Goal: Task Accomplishment & Management: Manage account settings

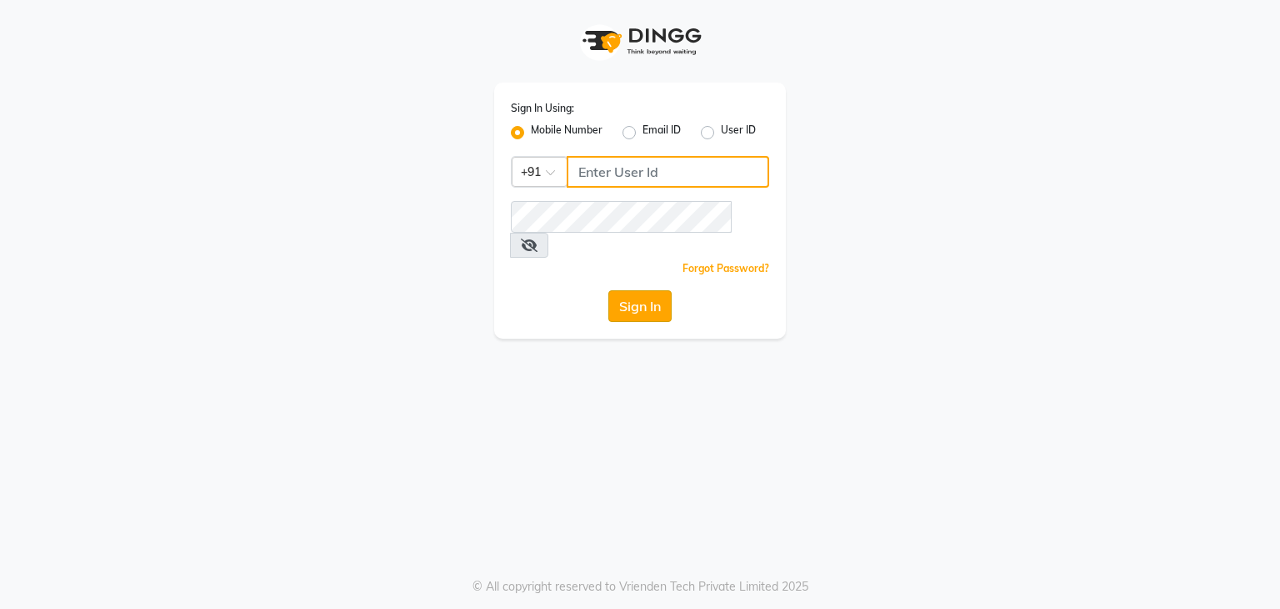
type input "9594079296"
click at [659, 293] on button "Sign In" at bounding box center [640, 306] width 63 height 32
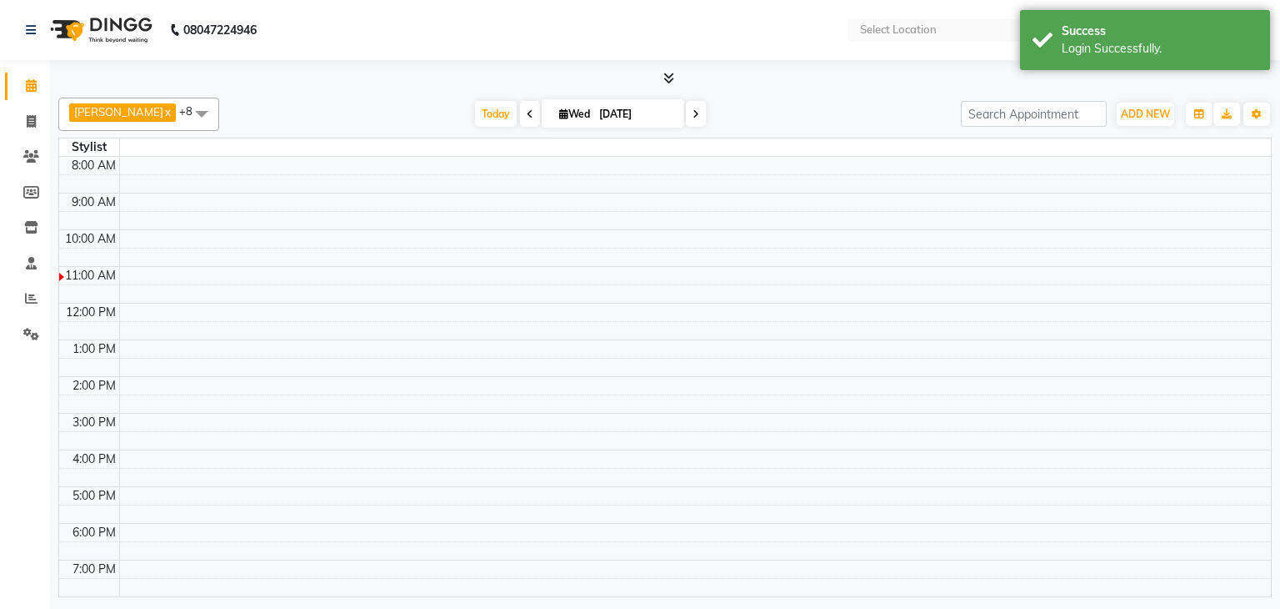
select select "en"
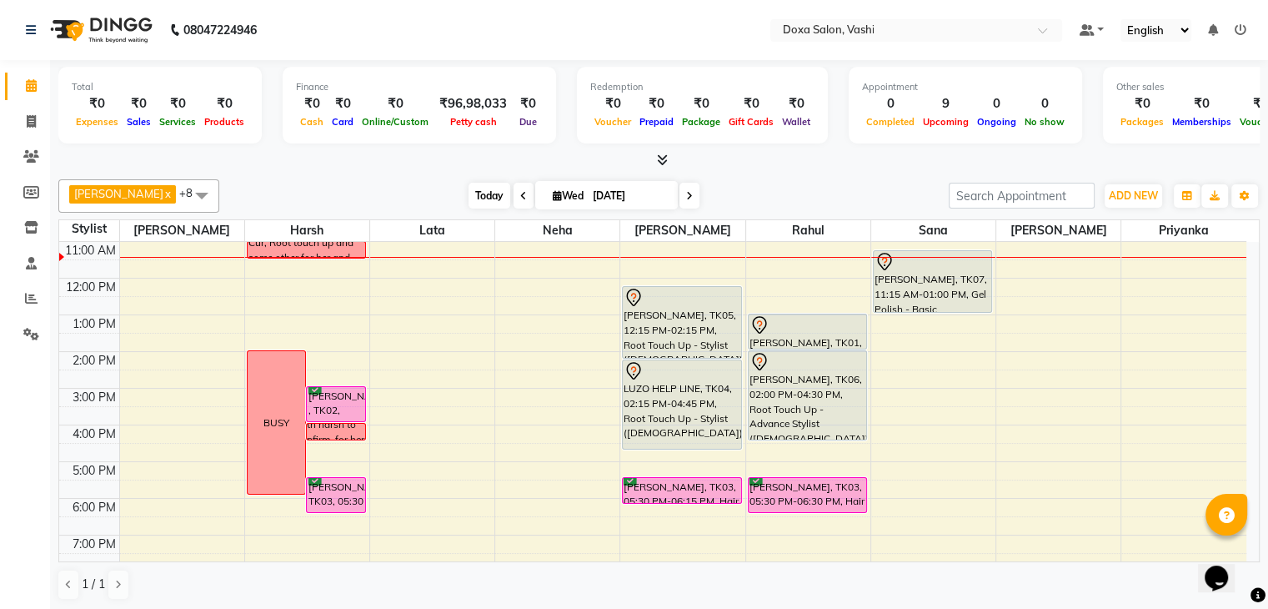
click at [476, 201] on span "Today" at bounding box center [490, 196] width 42 height 26
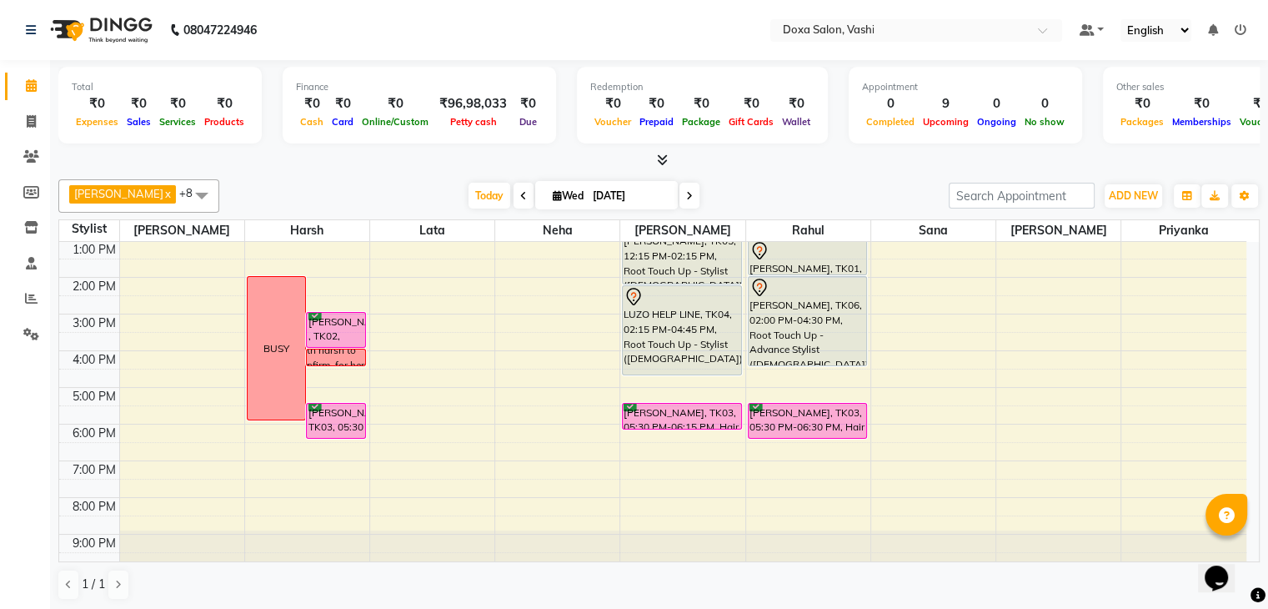
scroll to position [152, 0]
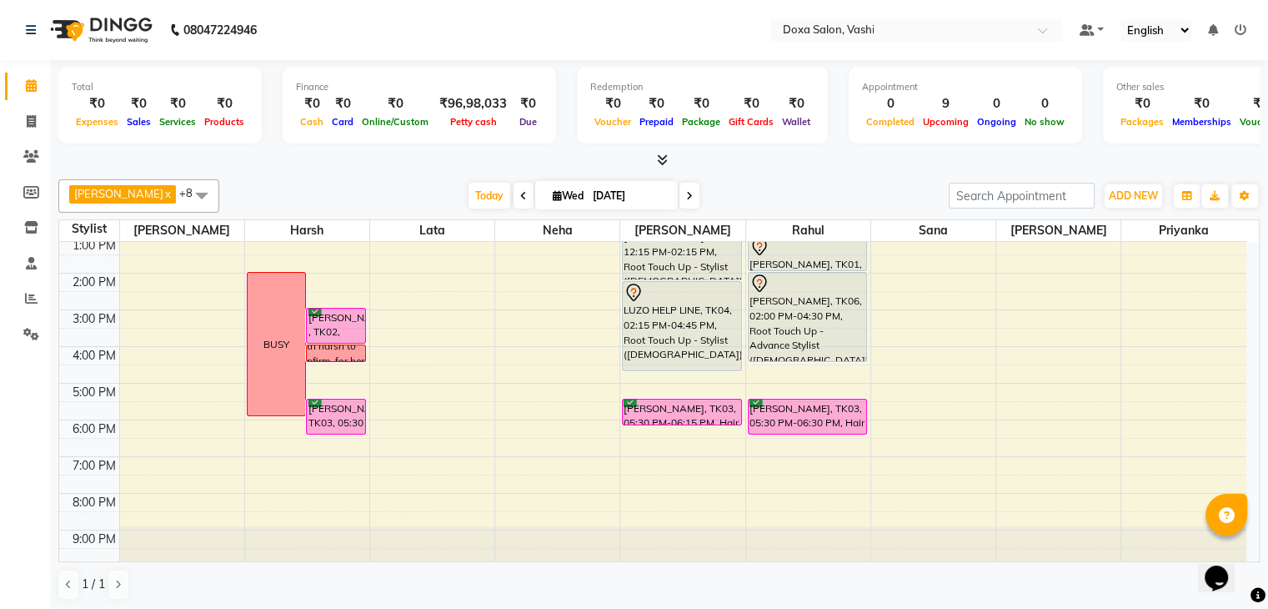
click at [679, 187] on span at bounding box center [689, 196] width 20 height 26
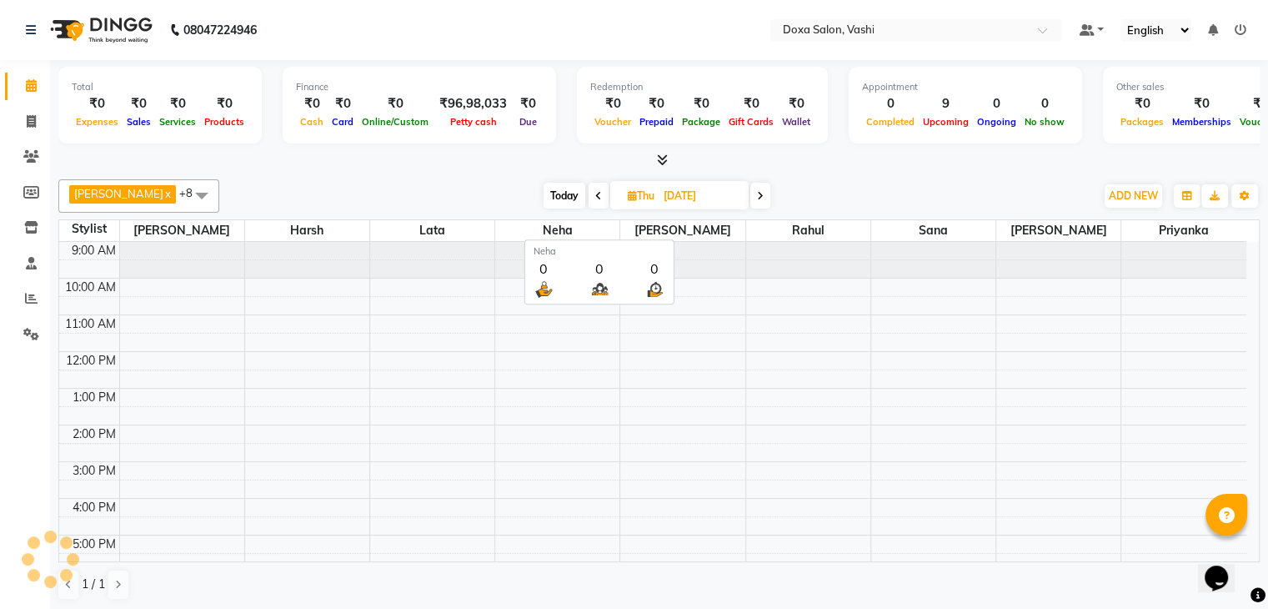
scroll to position [73, 0]
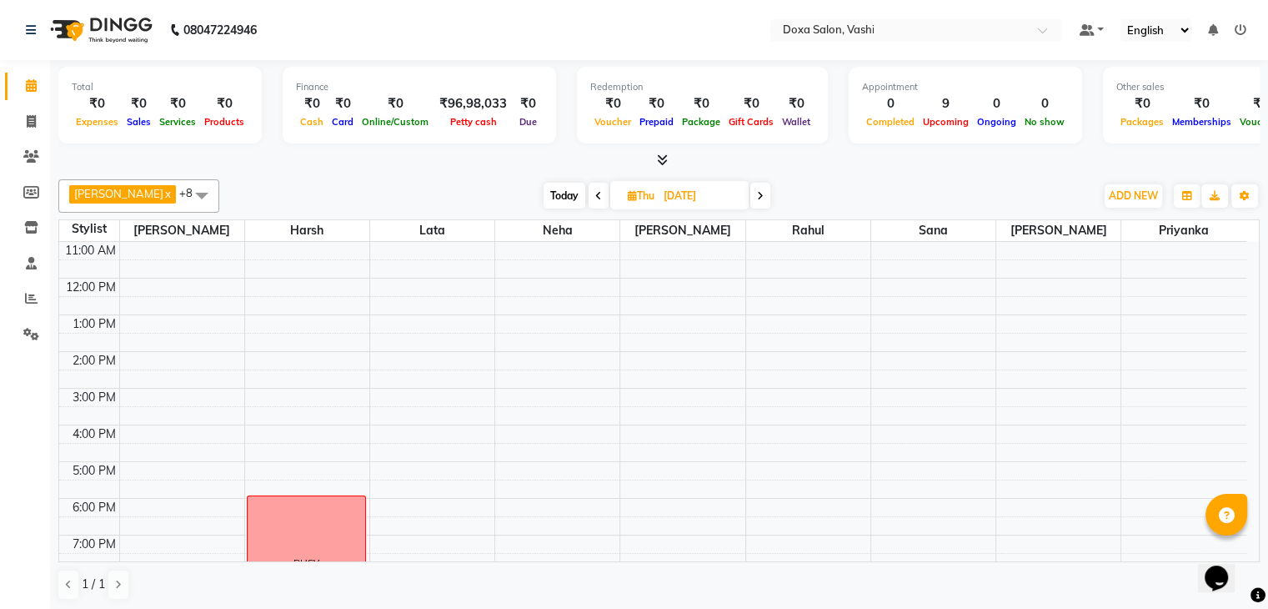
click at [595, 194] on icon at bounding box center [598, 196] width 7 height 10
type input "[DATE]"
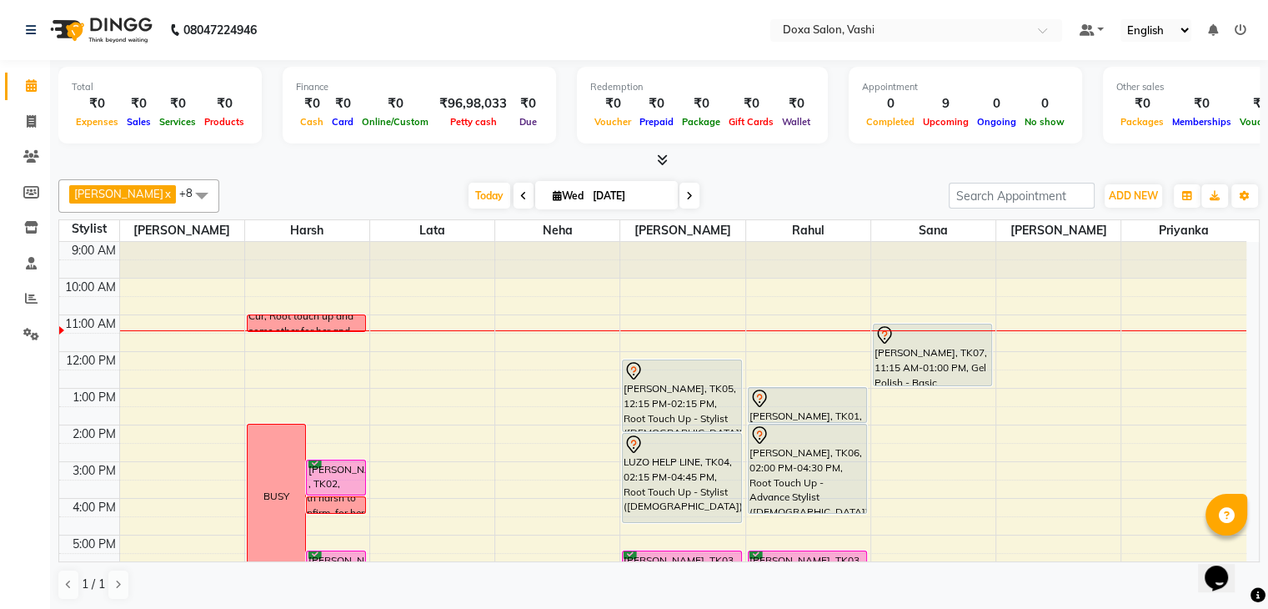
scroll to position [152, 0]
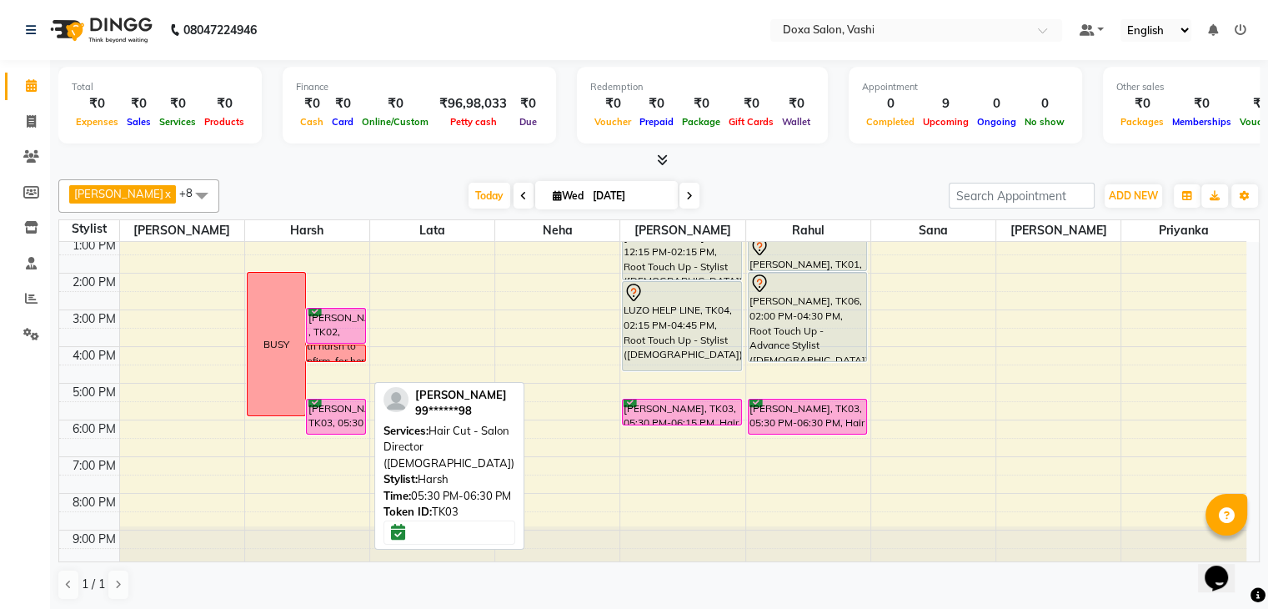
click at [324, 416] on div "[PERSON_NAME], TK03, 05:30 PM-06:30 PM, Hair Cut - Salon Director ([DEMOGRAPHIC…" at bounding box center [336, 416] width 58 height 34
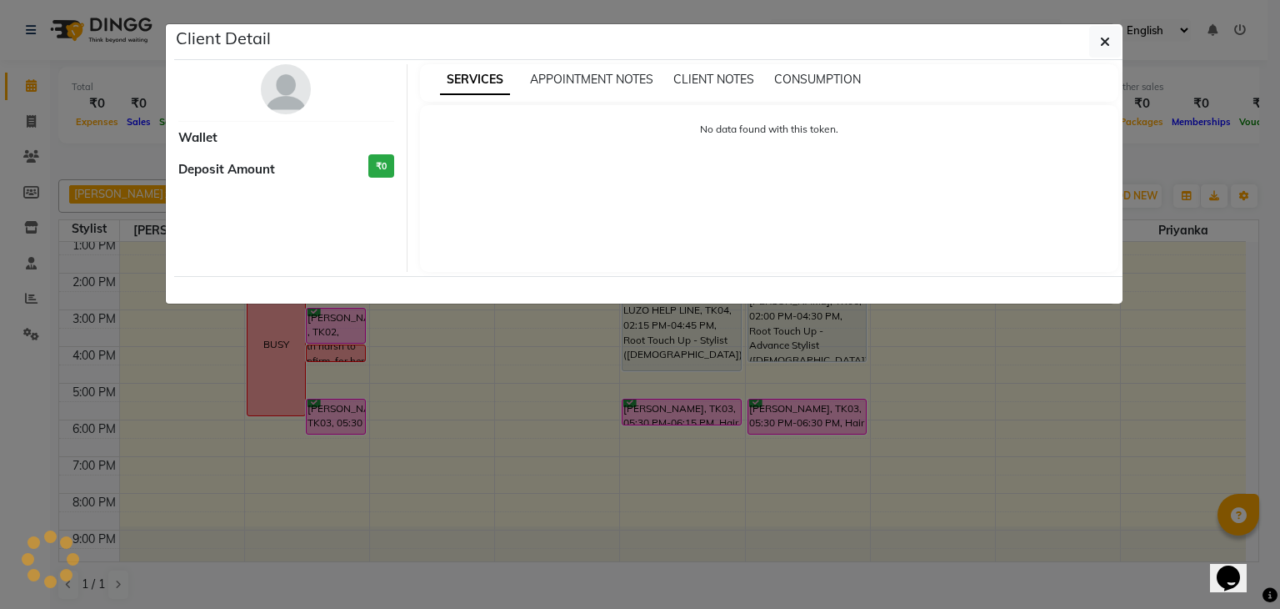
select select "6"
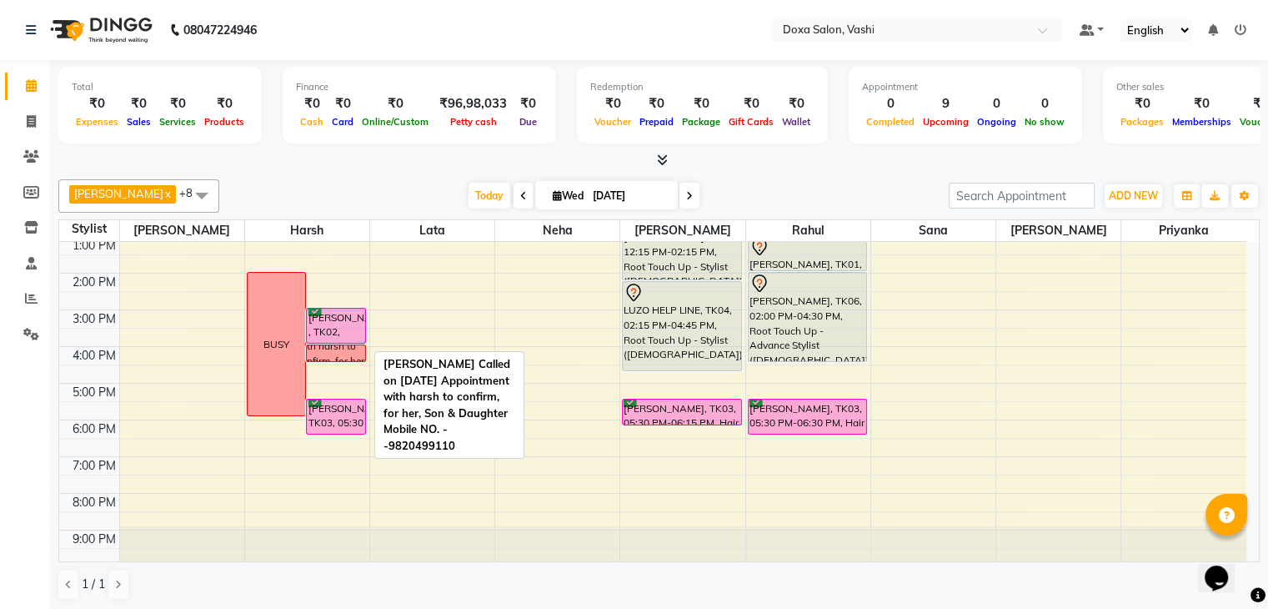
click at [332, 353] on div "[PERSON_NAME] Called on [DATE] Appointment with harsh to confirm, for her, Son …" at bounding box center [336, 352] width 81 height 119
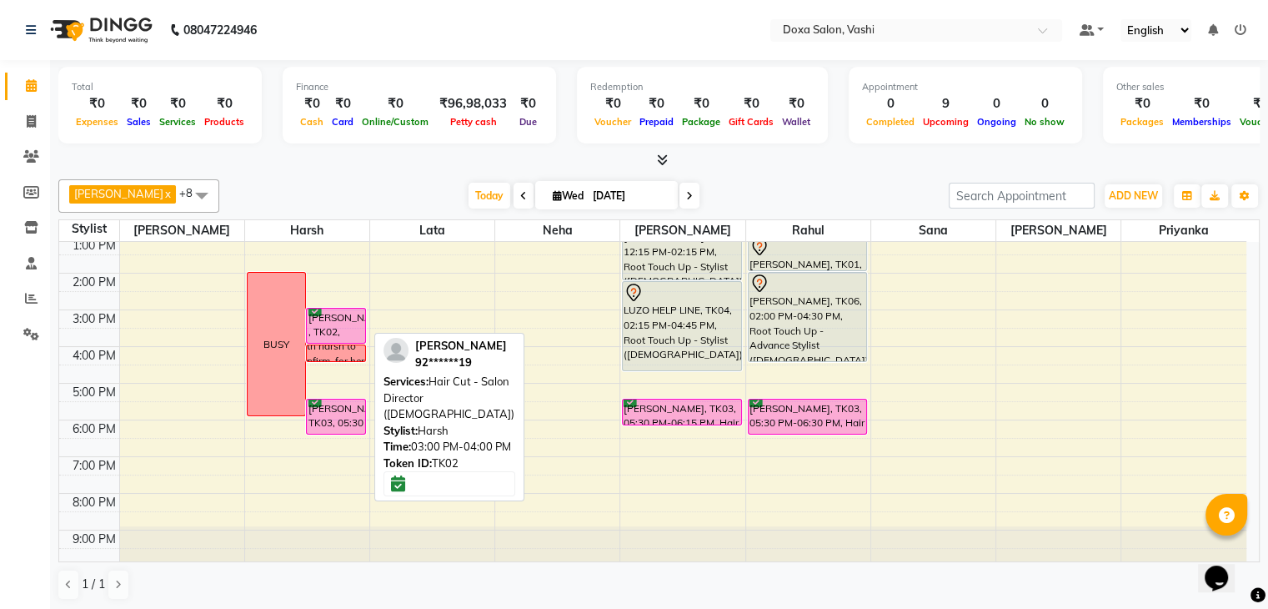
click at [330, 308] on div "[PERSON_NAME] , TK02, 03:00 PM-04:00 PM, Hair Cut - Salon Director ([DEMOGRAPHI…" at bounding box center [336, 325] width 58 height 34
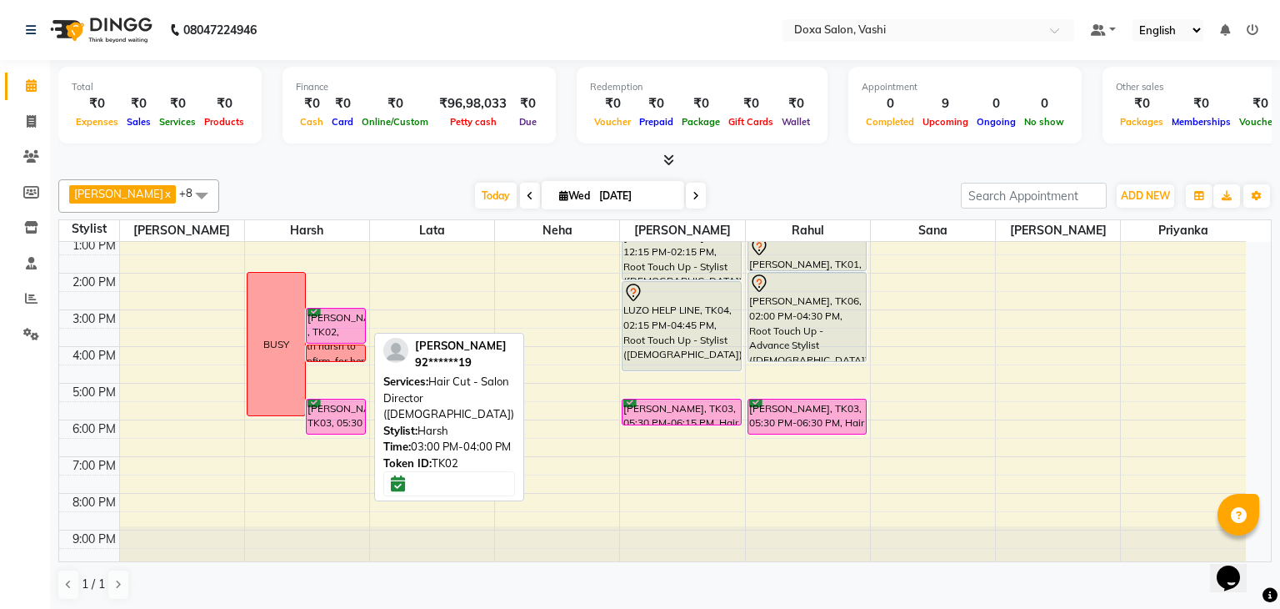
select select "6"
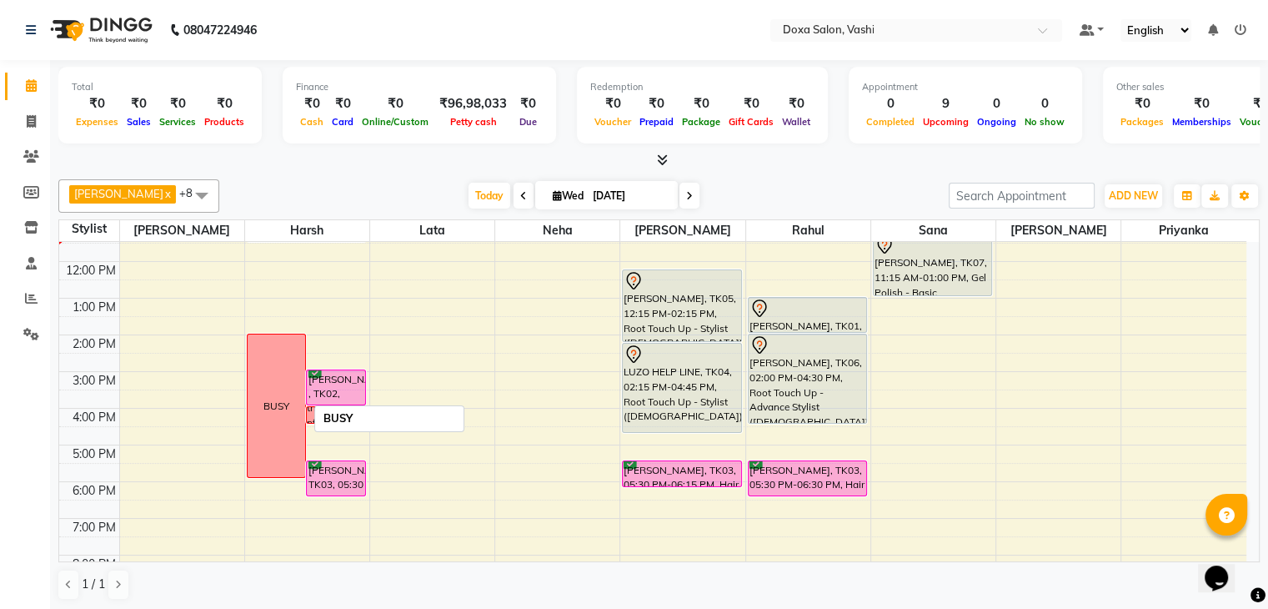
scroll to position [0, 0]
